Goal: Obtain resource: Download file/media

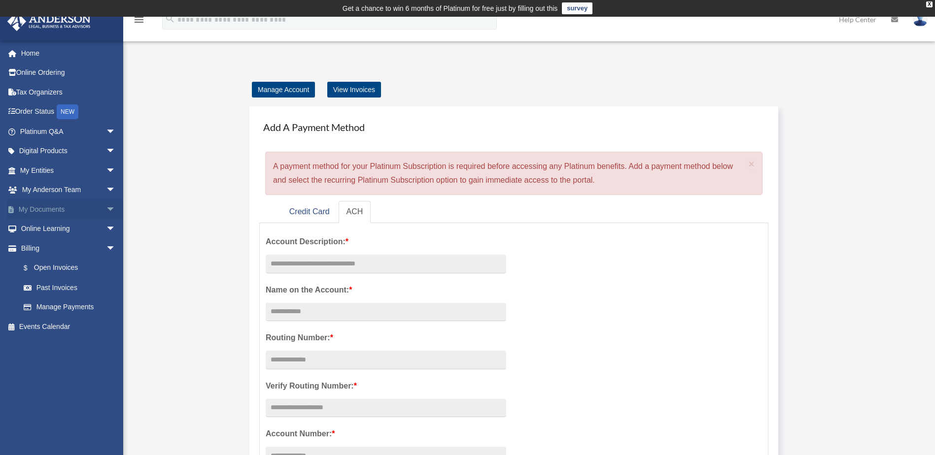
click at [53, 202] on link "My Documents arrow_drop_down" at bounding box center [69, 210] width 124 height 20
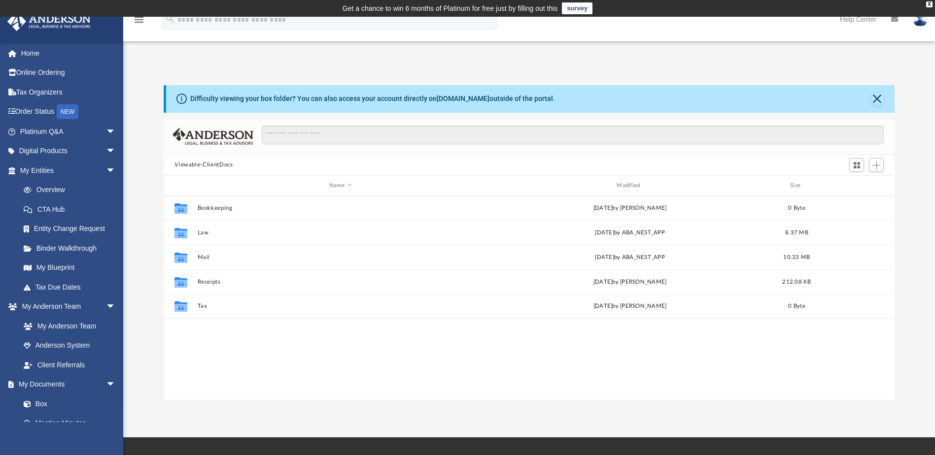
scroll to position [217, 723]
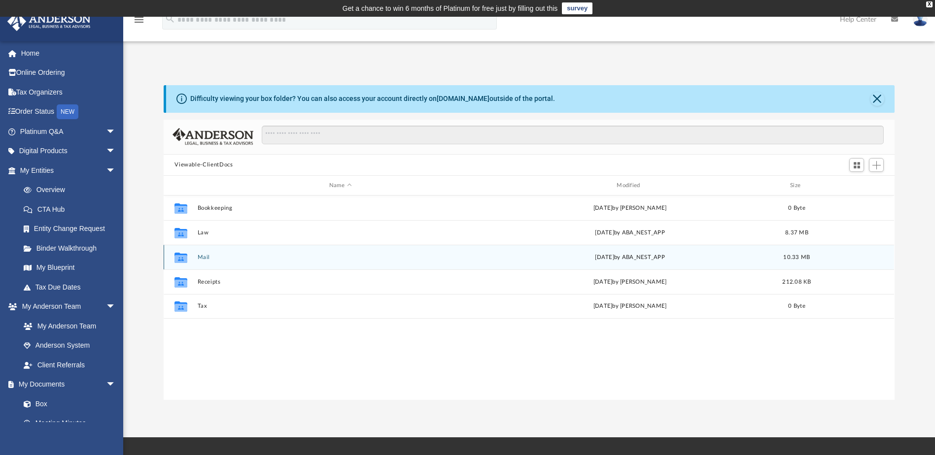
click at [205, 255] on button "Mail" at bounding box center [340, 257] width 285 height 6
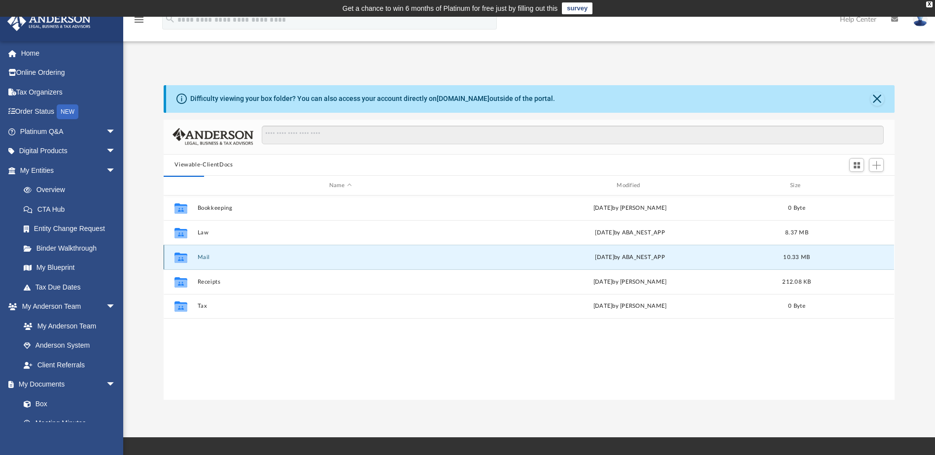
click at [205, 255] on button "Mail" at bounding box center [340, 257] width 285 height 6
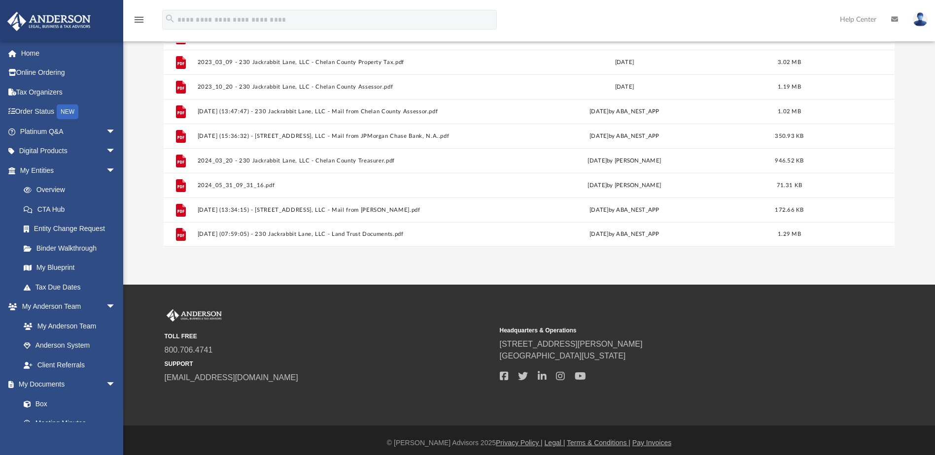
scroll to position [158, 0]
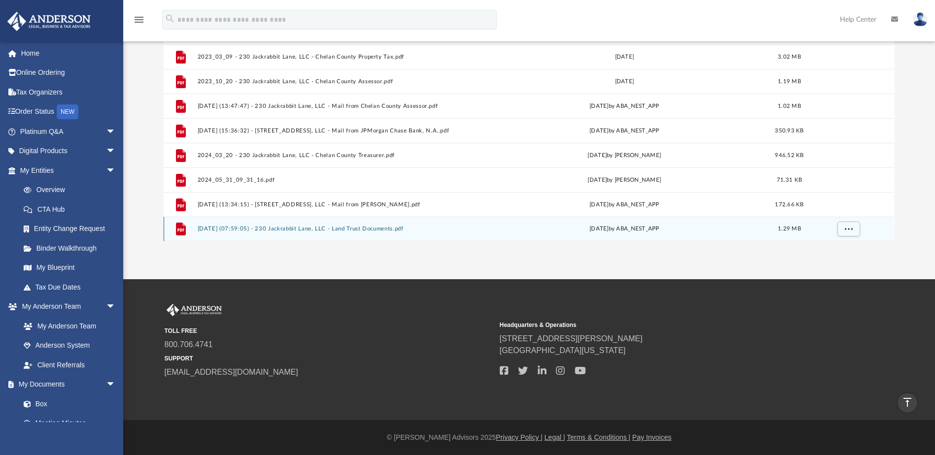
click at [312, 232] on button "2025.06.26 (07:59:05) - 230 Jackrabbit Lane, LLC - Land Trust Documents.pdf" at bounding box center [339, 229] width 282 height 6
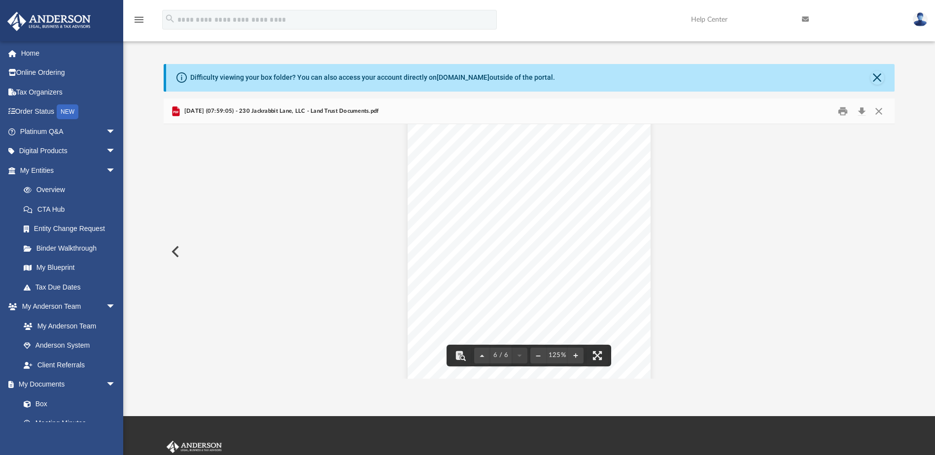
scroll to position [0, 0]
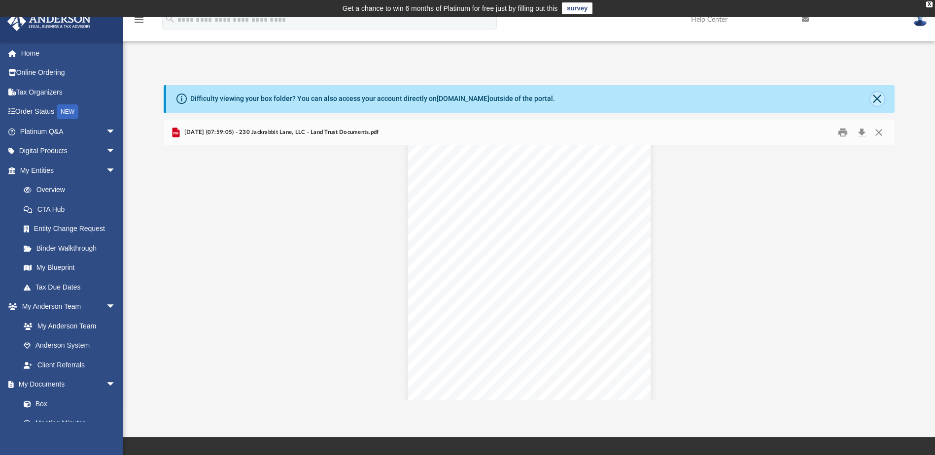
click at [877, 99] on button "Close" at bounding box center [877, 99] width 14 height 14
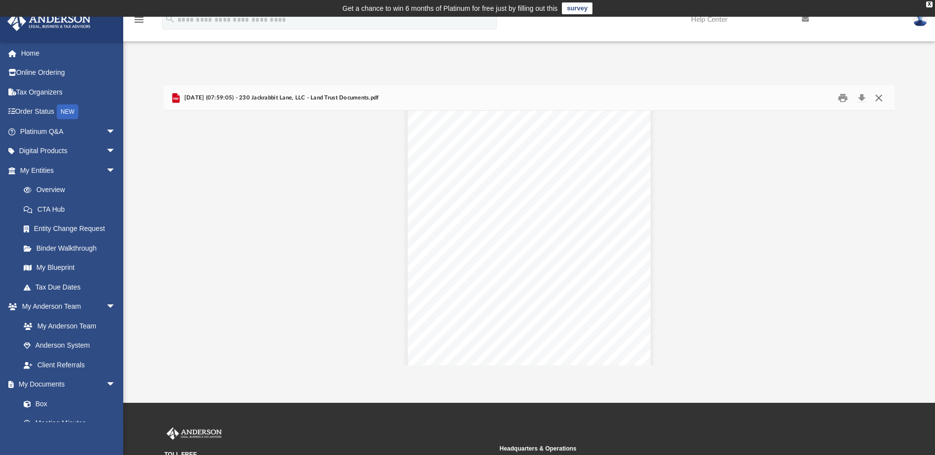
click at [882, 99] on button "Close" at bounding box center [879, 97] width 18 height 15
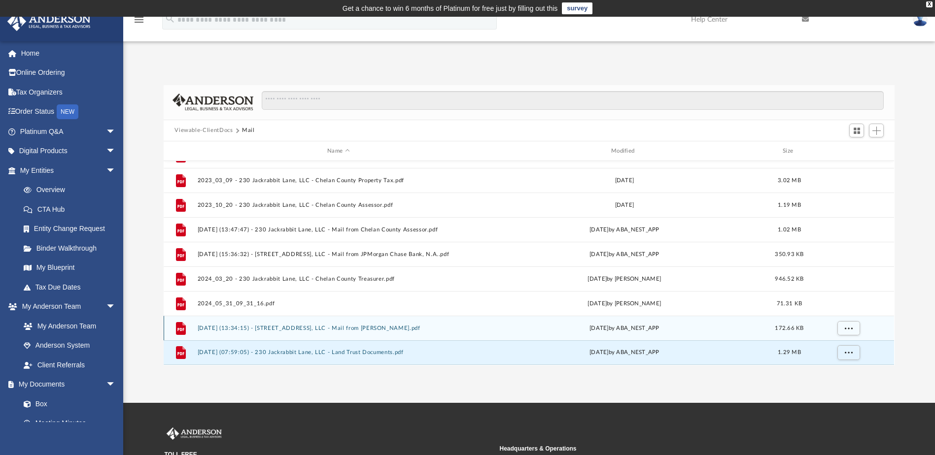
click at [321, 333] on div "File 2025.03.18 (13:34:15) - 230 Jackrabbit Lane, LLC - Mail from David Griffit…" at bounding box center [529, 328] width 730 height 25
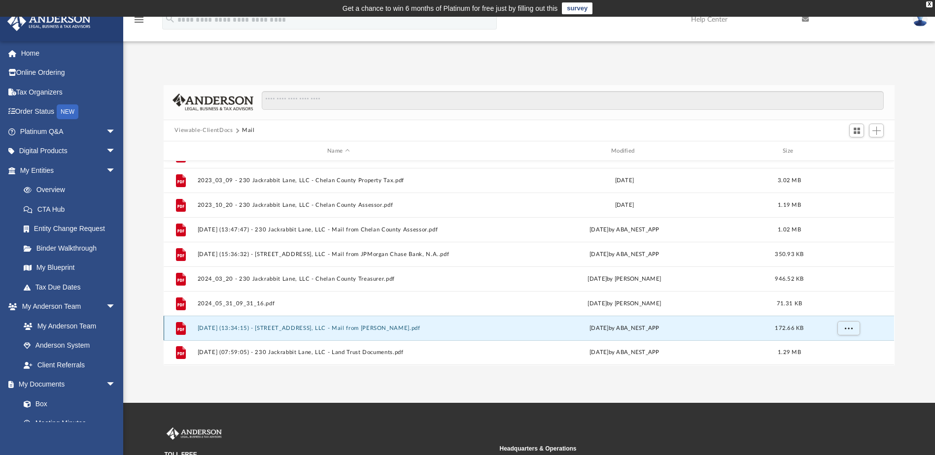
click at [327, 331] on button "2025.03.18 (13:34:15) - 230 Jackrabbit Lane, LLC - Mail from David Griffiths.pdf" at bounding box center [339, 328] width 282 height 6
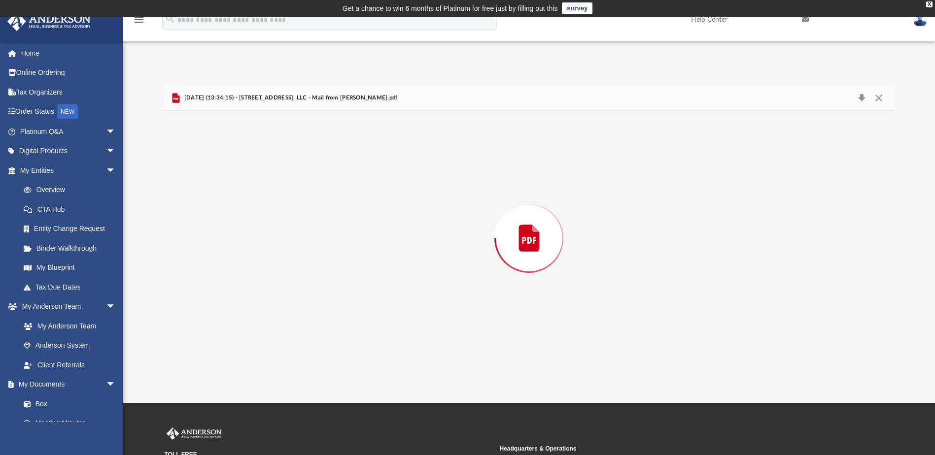
click at [327, 331] on div "Preview" at bounding box center [529, 238] width 730 height 254
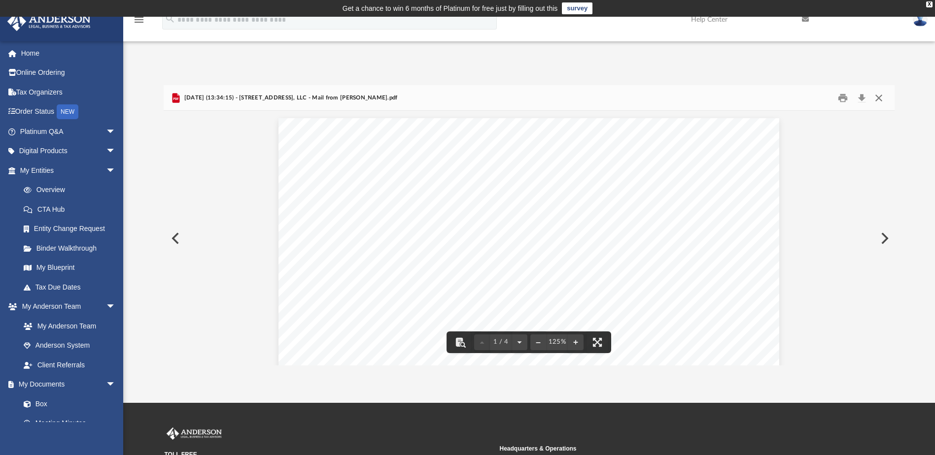
click at [879, 95] on button "Close" at bounding box center [879, 97] width 18 height 15
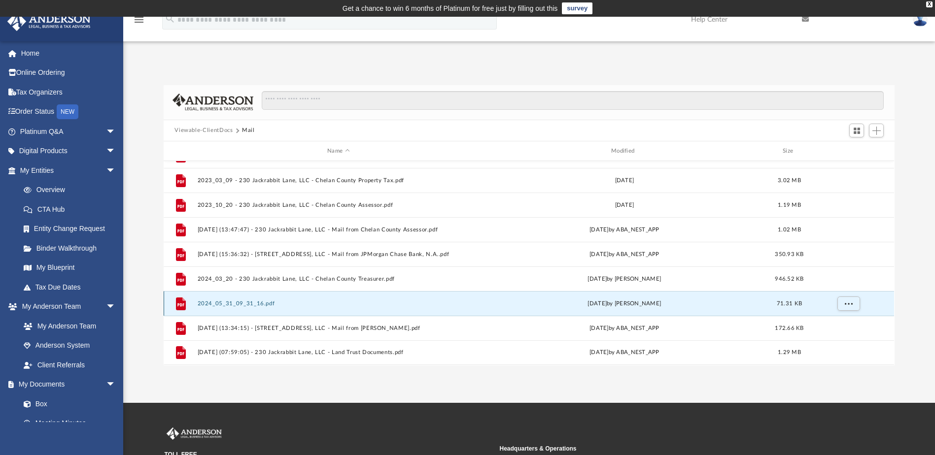
click at [265, 301] on button "2024_05_31_09_31_16.pdf" at bounding box center [339, 304] width 282 height 6
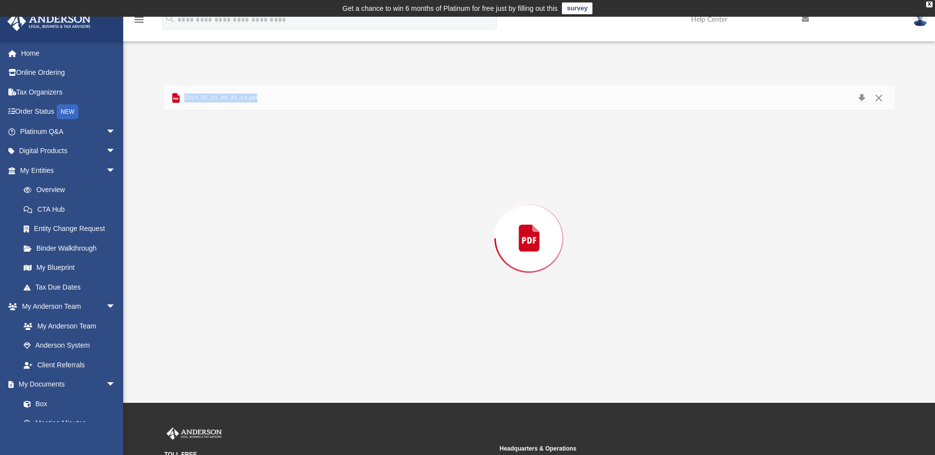
click at [265, 301] on div "Preview" at bounding box center [529, 238] width 730 height 254
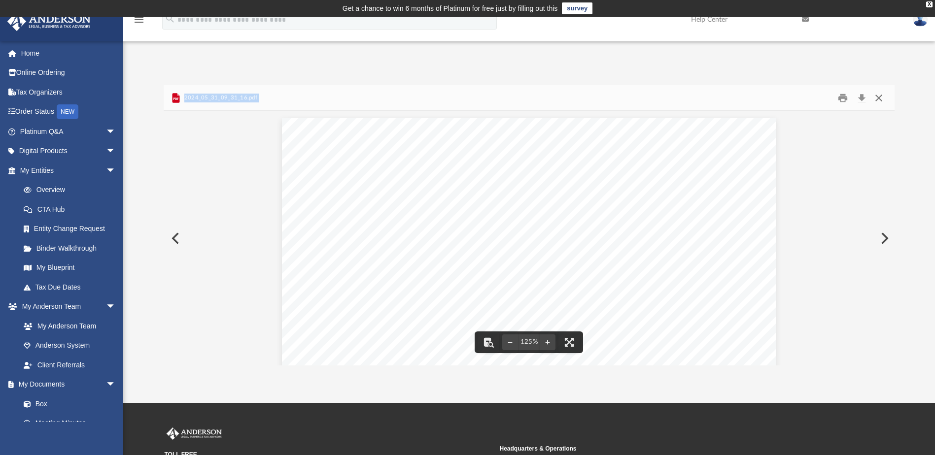
click at [883, 98] on button "Close" at bounding box center [879, 97] width 18 height 15
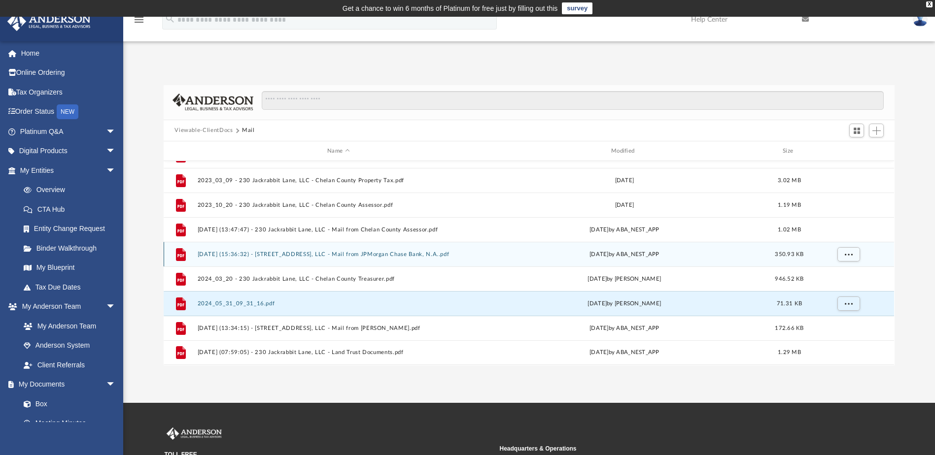
click at [369, 262] on div "File 2024.11.21 (15:36:32) - 230 Jackrabbit Lane, LLC - Mail from JPMorgan Chas…" at bounding box center [529, 254] width 730 height 25
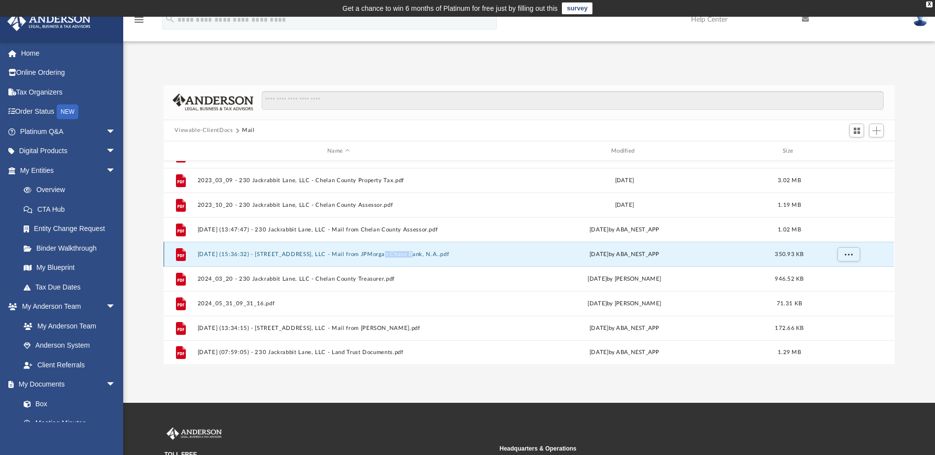
click at [369, 262] on div "File 2024.11.21 (15:36:32) - 230 Jackrabbit Lane, LLC - Mail from JPMorgan Chas…" at bounding box center [529, 254] width 730 height 25
drag, startPoint x: 369, startPoint y: 262, endPoint x: 329, endPoint y: 254, distance: 40.8
click at [329, 254] on button "2024.11.21 (15:36:32) - 230 Jackrabbit Lane, LLC - Mail from JPMorgan Chase Ban…" at bounding box center [339, 254] width 282 height 6
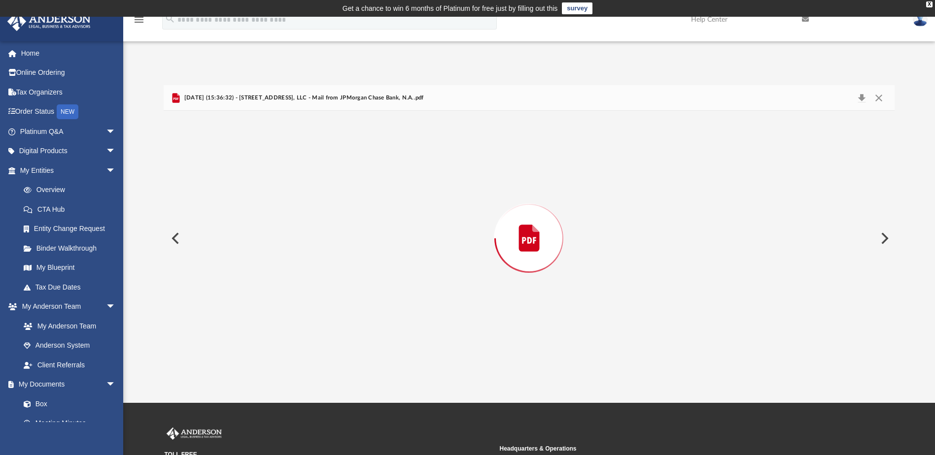
click at [329, 254] on div "Preview" at bounding box center [529, 238] width 730 height 254
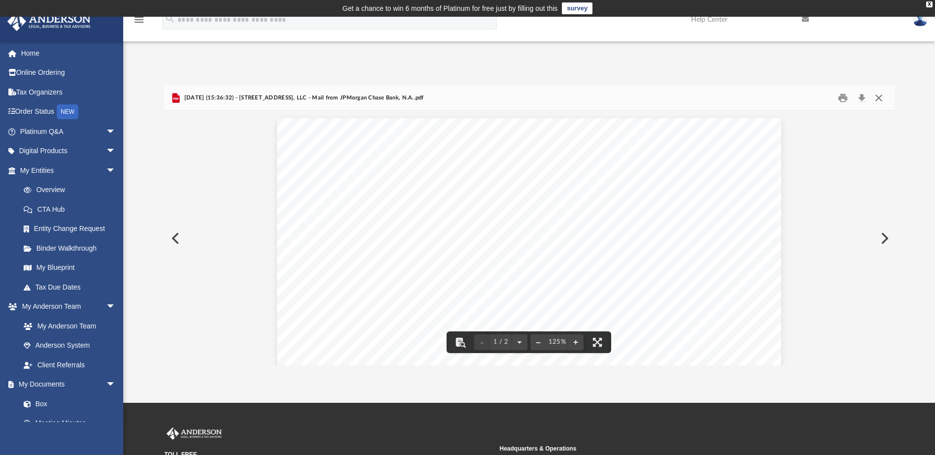
click at [879, 95] on button "Close" at bounding box center [879, 97] width 18 height 15
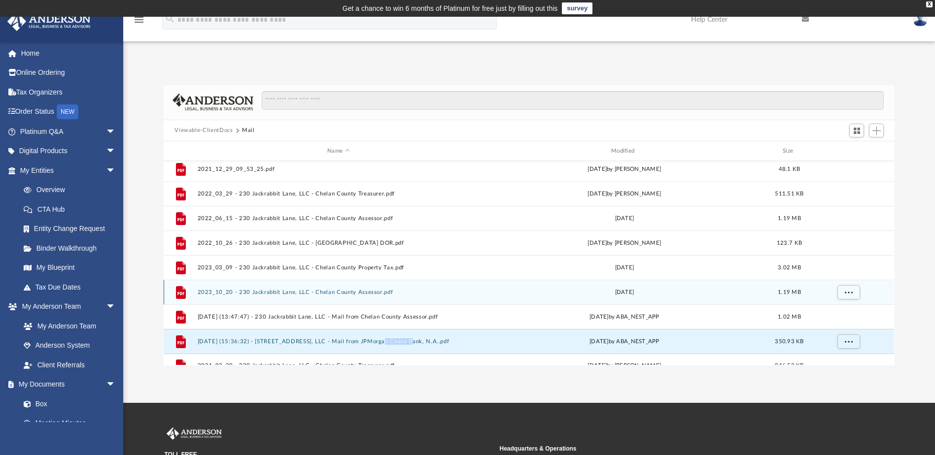
scroll to position [18, 0]
